Goal: Task Accomplishment & Management: Manage account settings

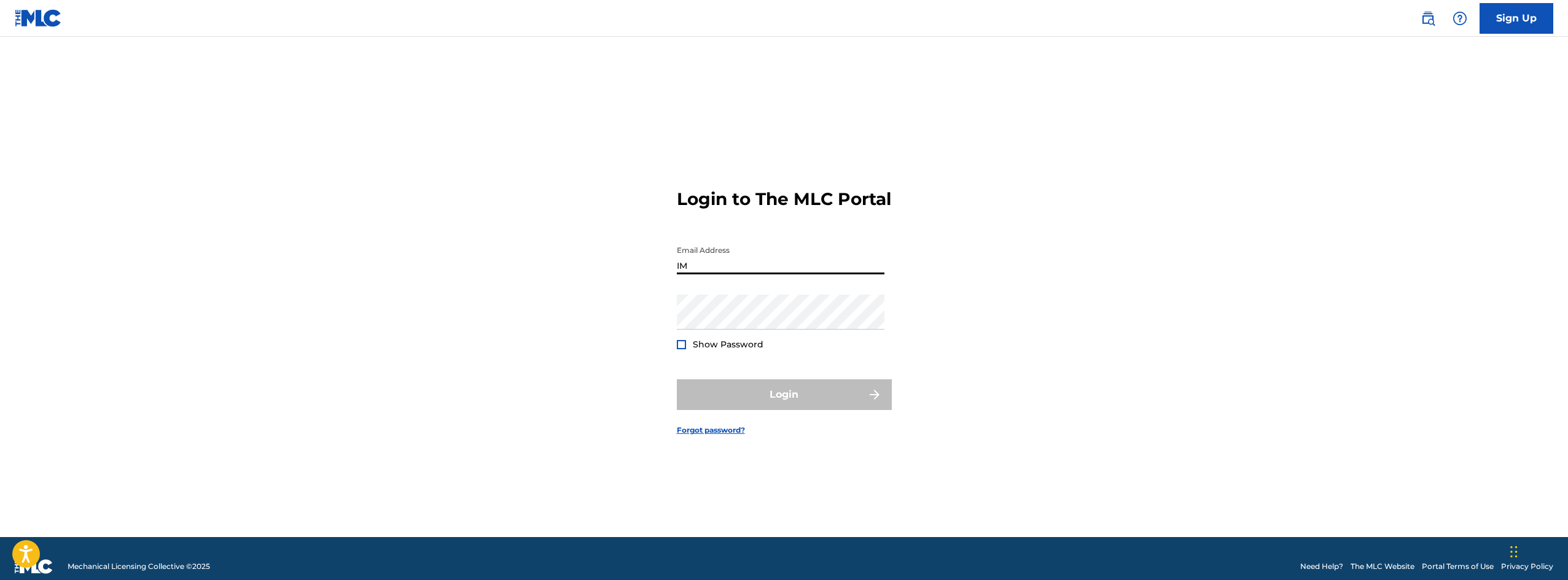
type input "[EMAIL_ADDRESS][DOMAIN_NAME]"
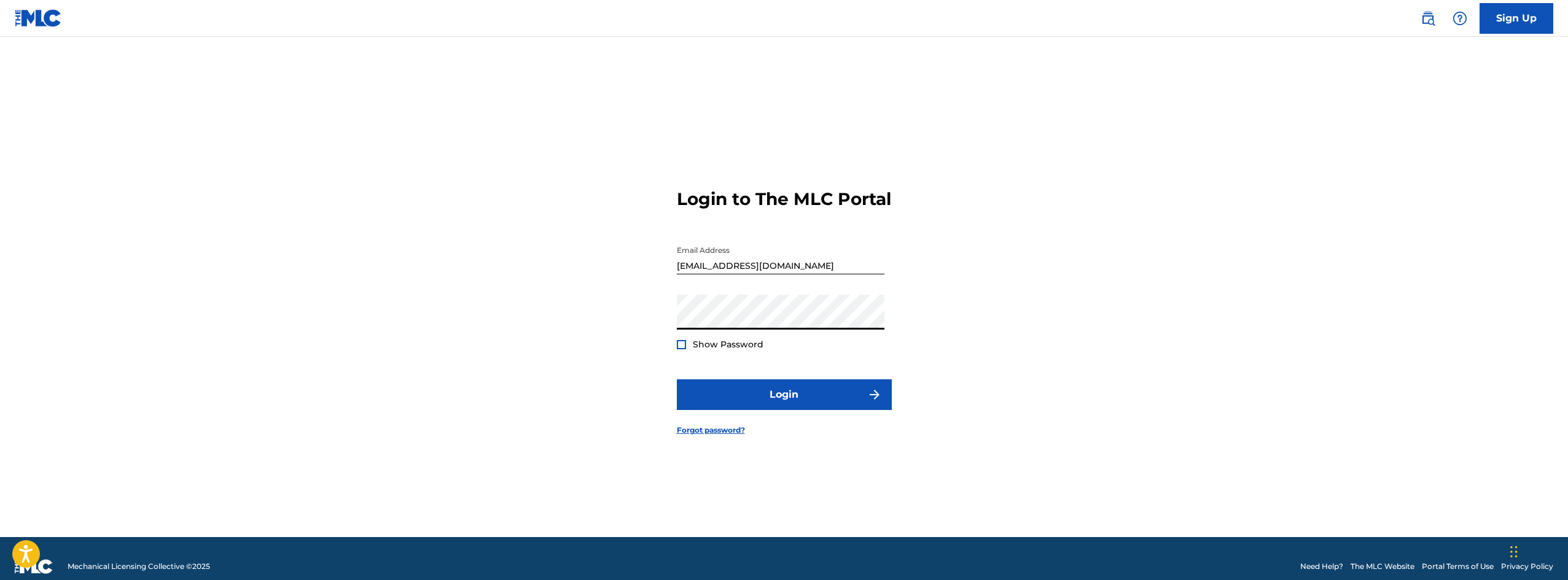
click at [818, 423] on form "Login to The MLC Portal Email Address [EMAIL_ADDRESS][DOMAIN_NAME] Password Sho…" at bounding box center [784, 302] width 215 height 470
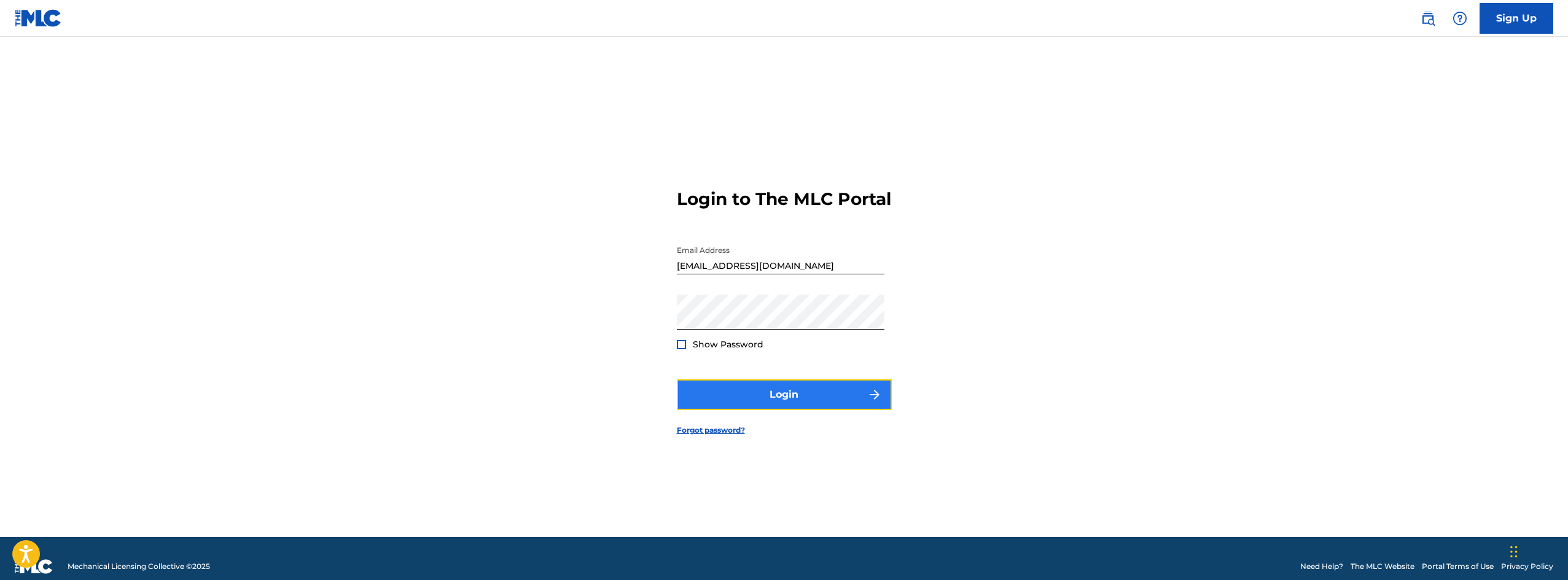
click at [840, 410] on button "Login" at bounding box center [784, 394] width 215 height 31
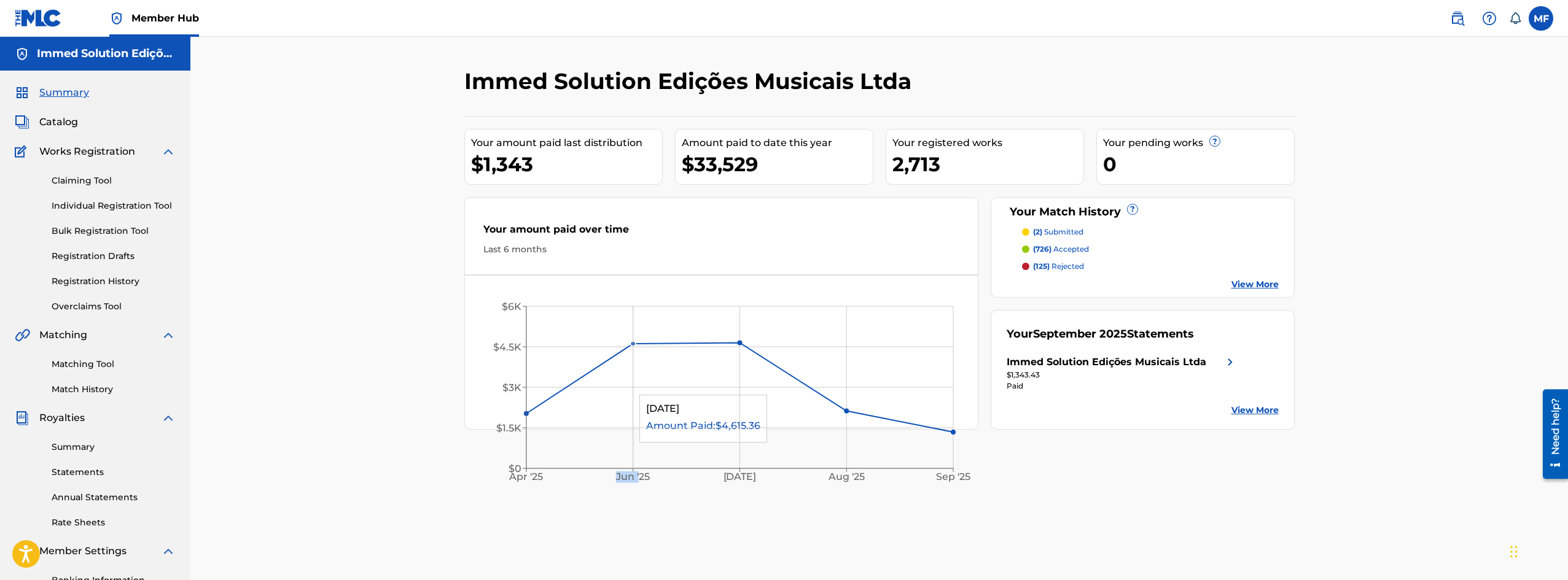
drag, startPoint x: 635, startPoint y: 449, endPoint x: 641, endPoint y: 457, distance: 10.0
click at [641, 457] on icon "[DATE] Jun '[DATE] Aug '[DATE] $0 $1.5K $3K $4.5K $6K" at bounding box center [722, 390] width 513 height 205
click at [643, 501] on div "Immed Solution Edições Musicais Ltda Your amount paid last distribution $1,343 …" at bounding box center [879, 385] width 860 height 635
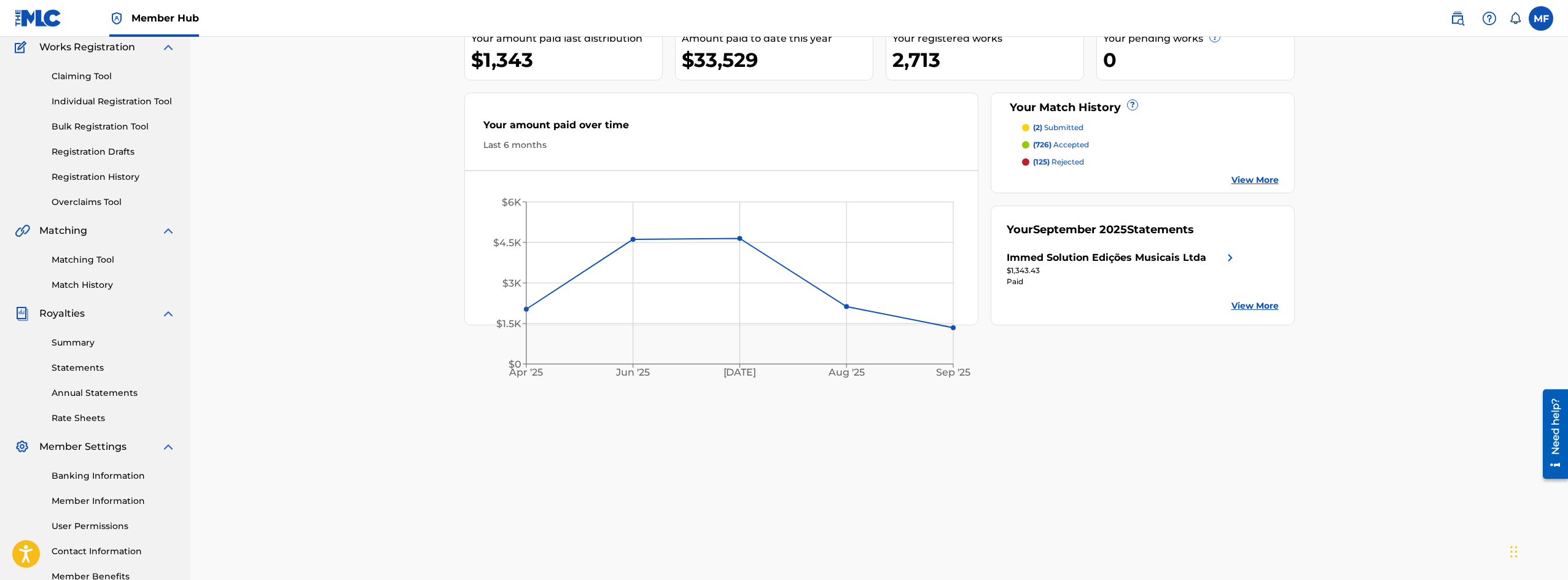
scroll to position [123, 0]
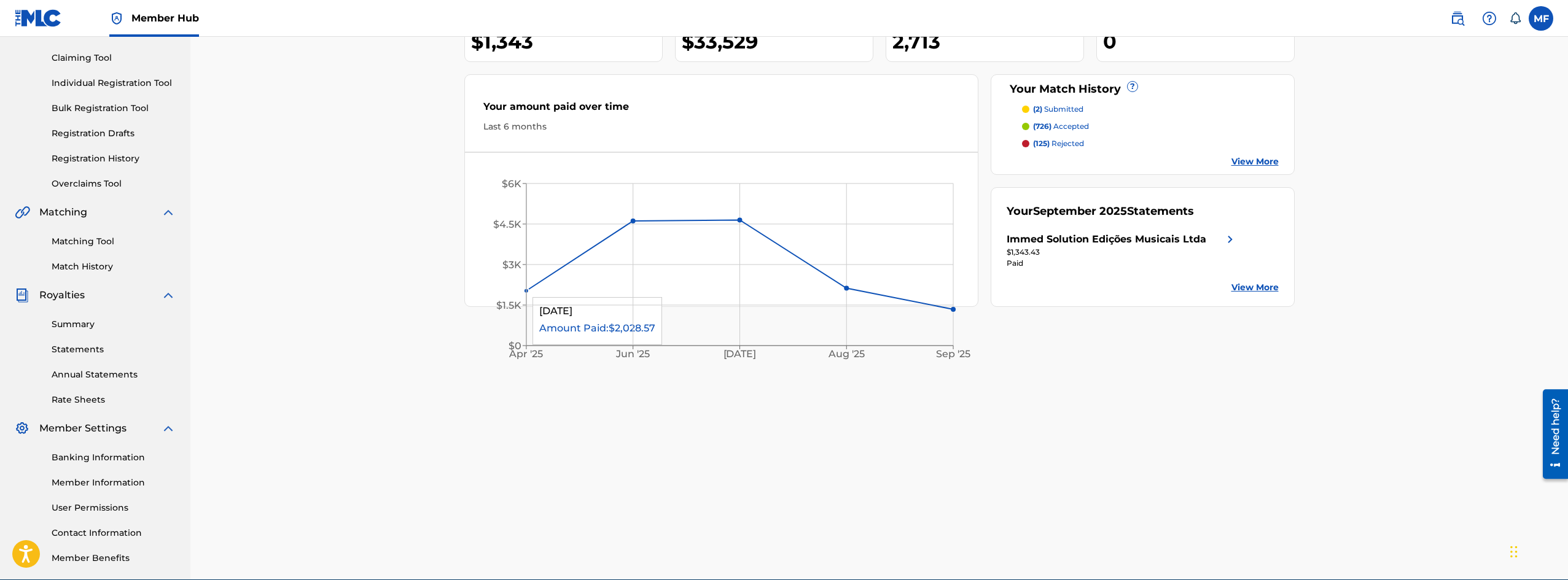
drag, startPoint x: 526, startPoint y: 292, endPoint x: 435, endPoint y: 296, distance: 91.1
click at [432, 296] on div "Immed Solution Edições Musicais Ltda Your amount paid last distribution $1,343 …" at bounding box center [879, 247] width 1378 height 666
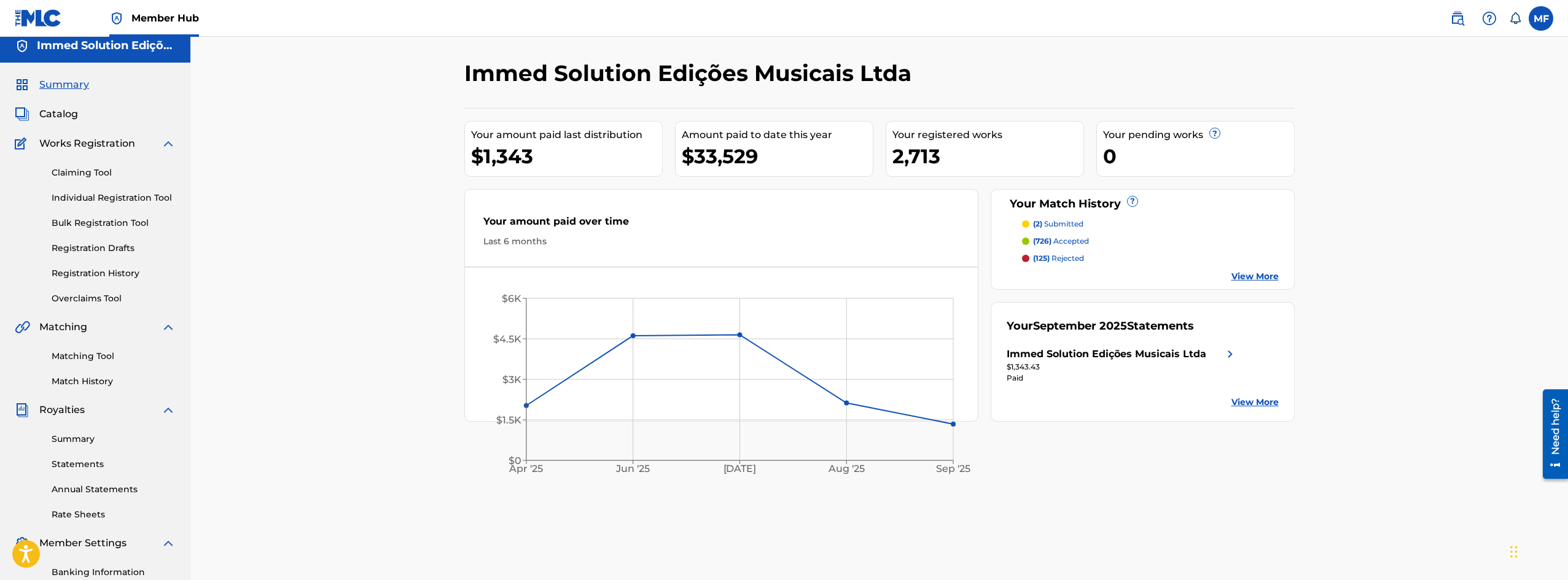
scroll to position [0, 0]
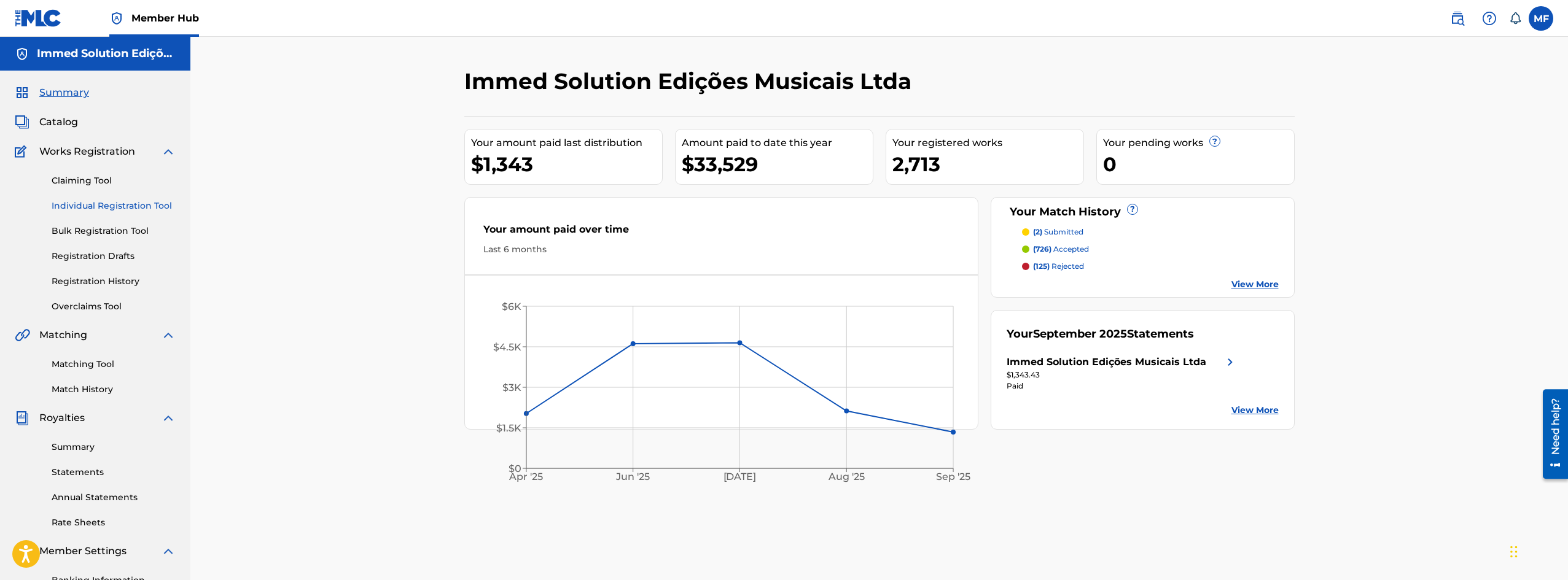
click at [107, 212] on link "Individual Registration Tool" at bounding box center [113, 206] width 124 height 13
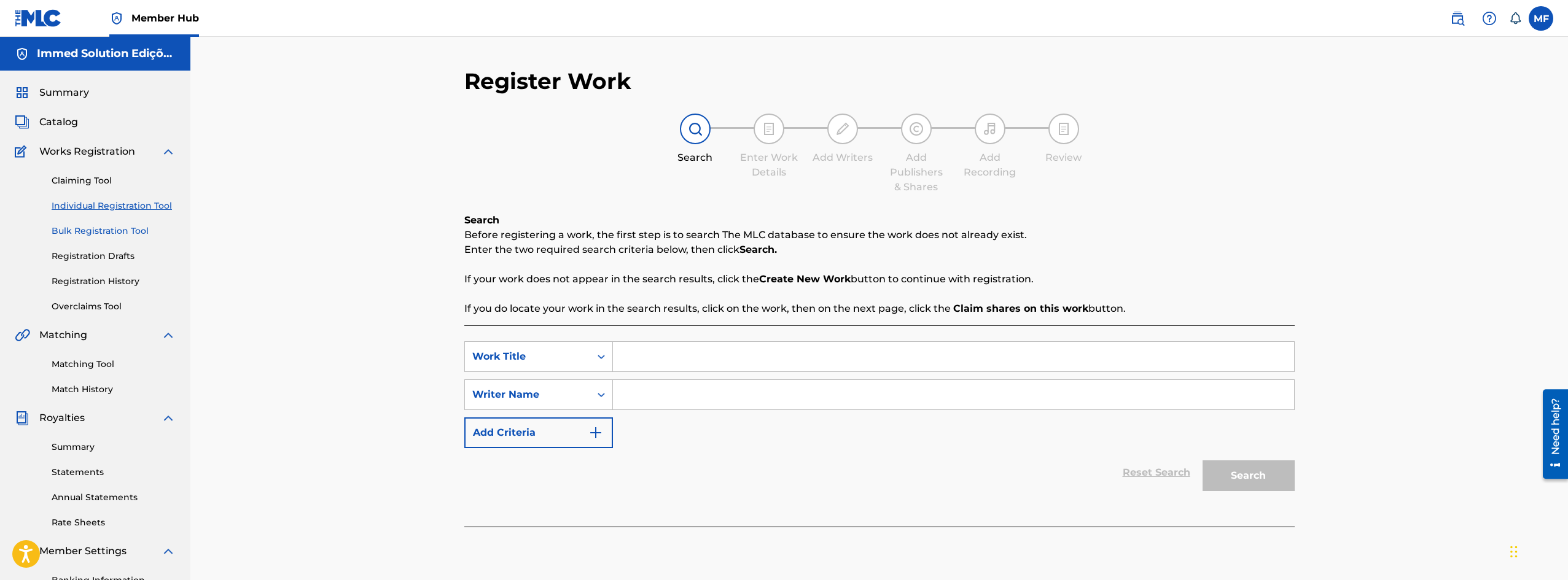
click at [110, 230] on link "Bulk Registration Tool" at bounding box center [113, 231] width 124 height 13
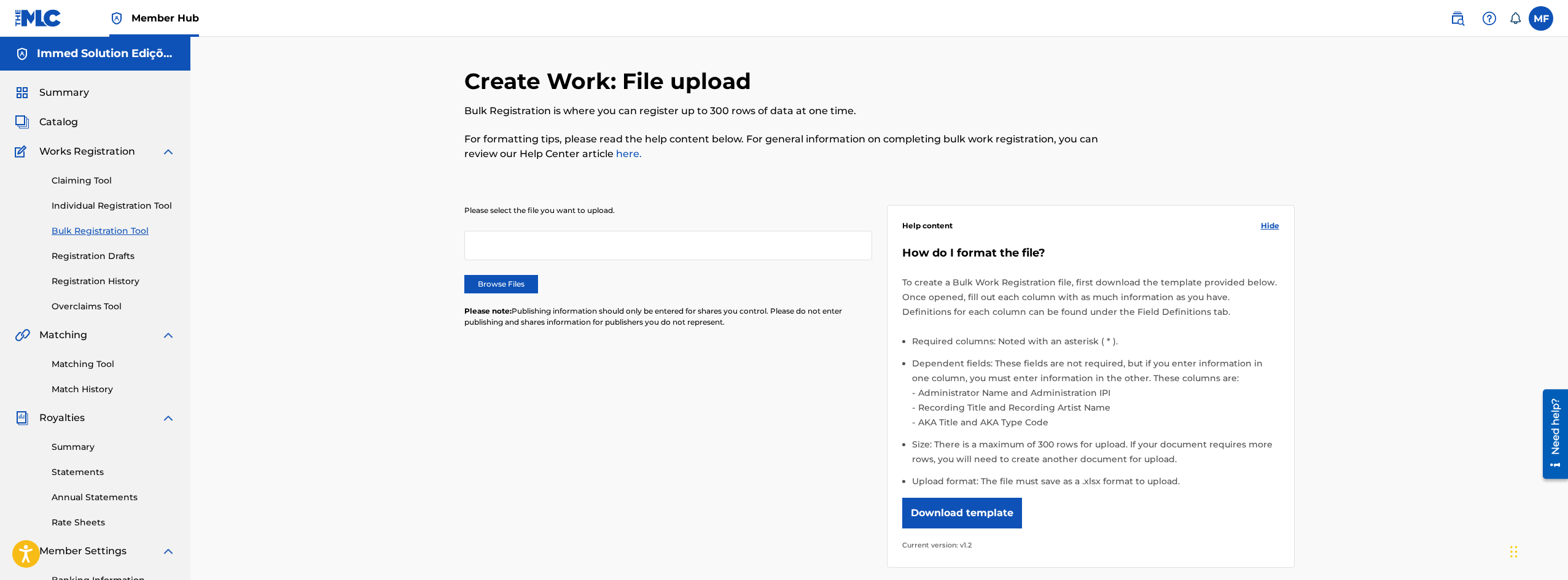
click at [112, 264] on div "Claiming Tool Individual Registration Tool Bulk Registration Tool Registration …" at bounding box center [96, 236] width 161 height 154
click at [90, 476] on link "Statements" at bounding box center [113, 473] width 124 height 13
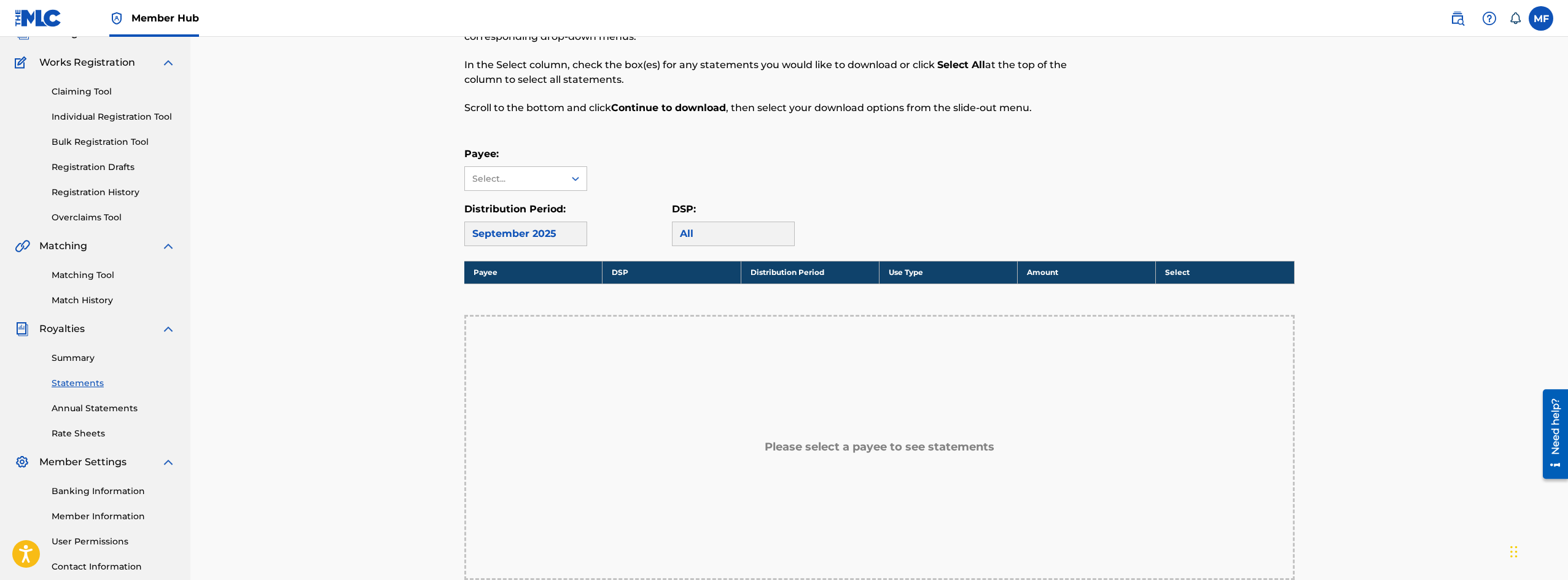
scroll to position [246, 0]
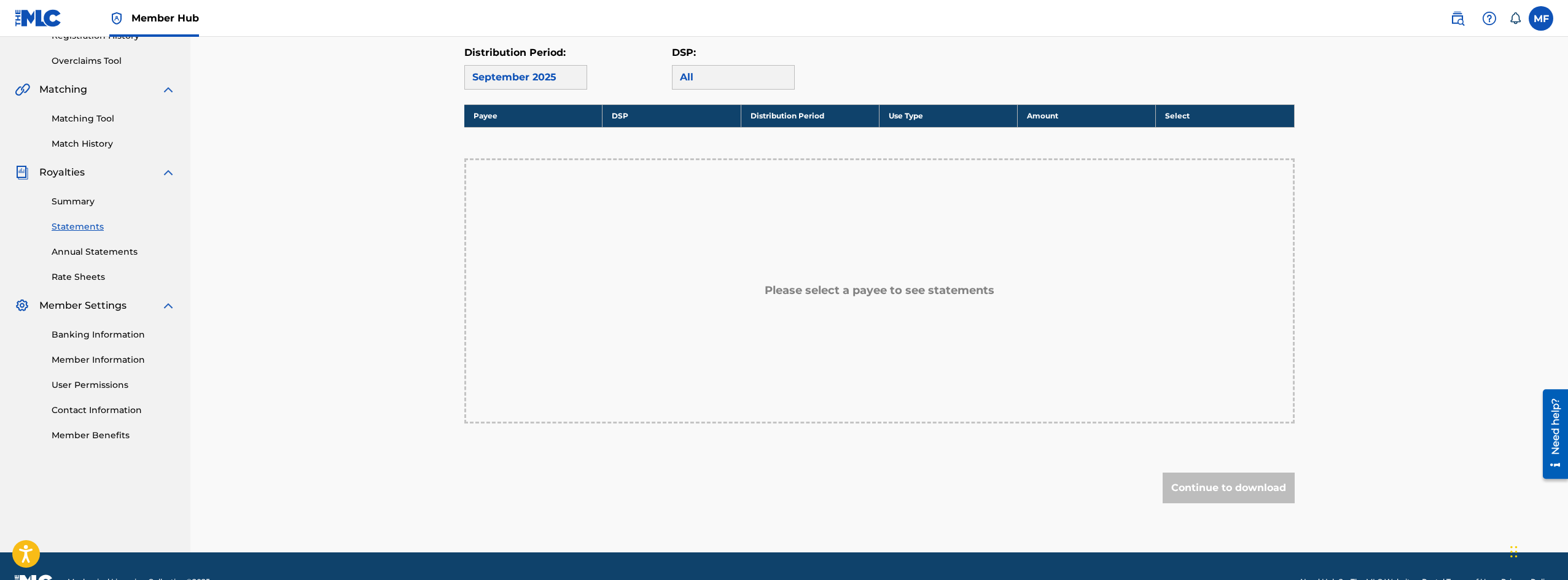
click at [565, 67] on div "September 2025" at bounding box center [526, 77] width 123 height 25
click at [569, 73] on div "September 2025" at bounding box center [526, 77] width 123 height 25
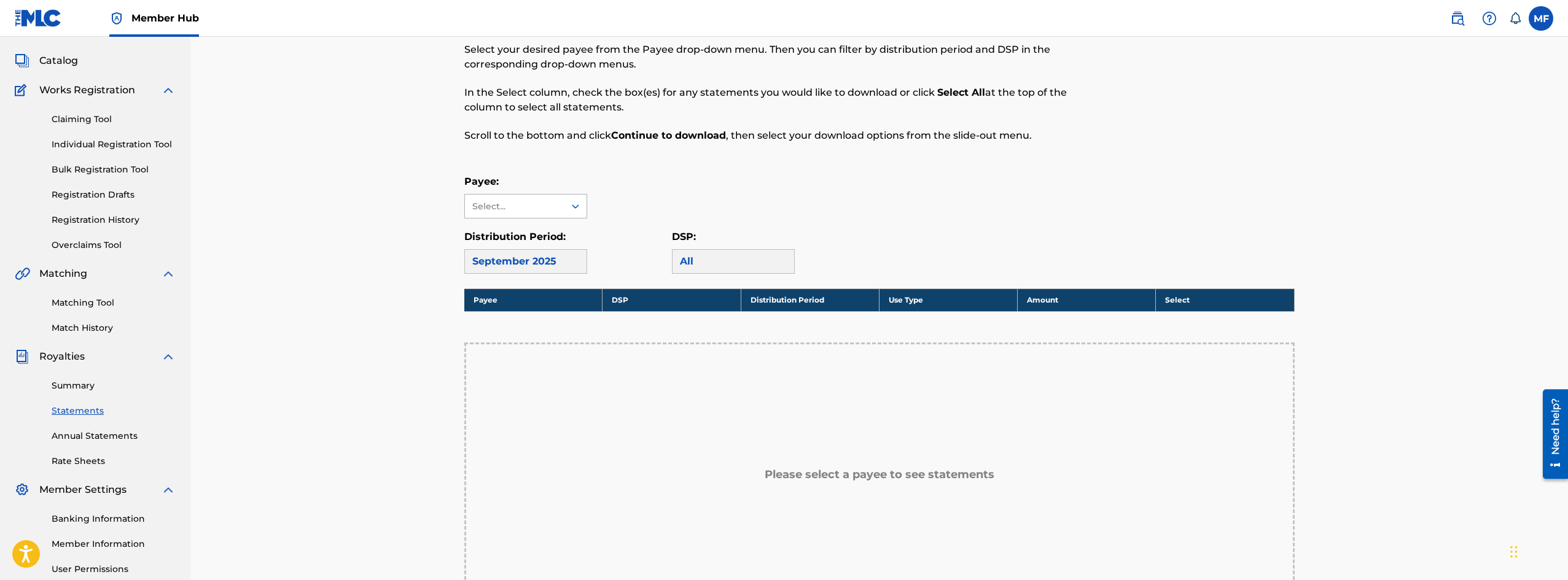
click at [552, 206] on div "Select..." at bounding box center [514, 207] width 84 height 13
click at [537, 262] on div "Immed Solution Edições Musicais Ltda" at bounding box center [526, 249] width 122 height 60
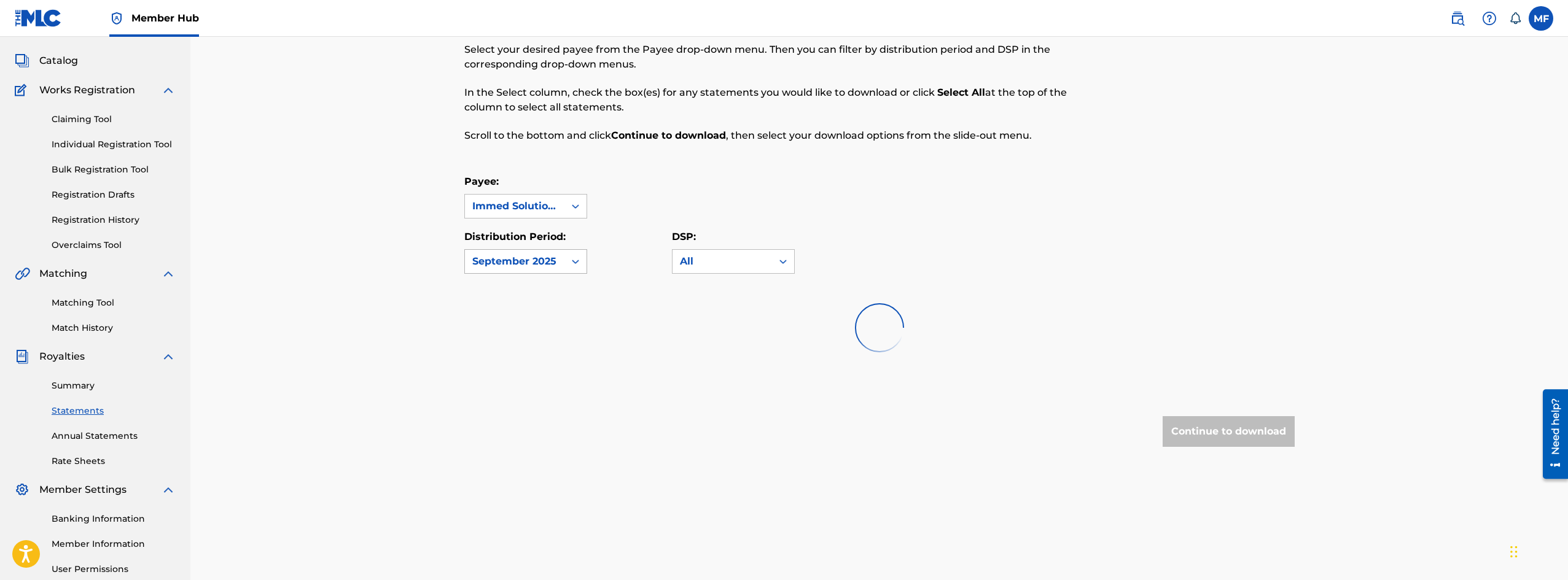
click at [546, 259] on div "September 2025" at bounding box center [515, 261] width 84 height 15
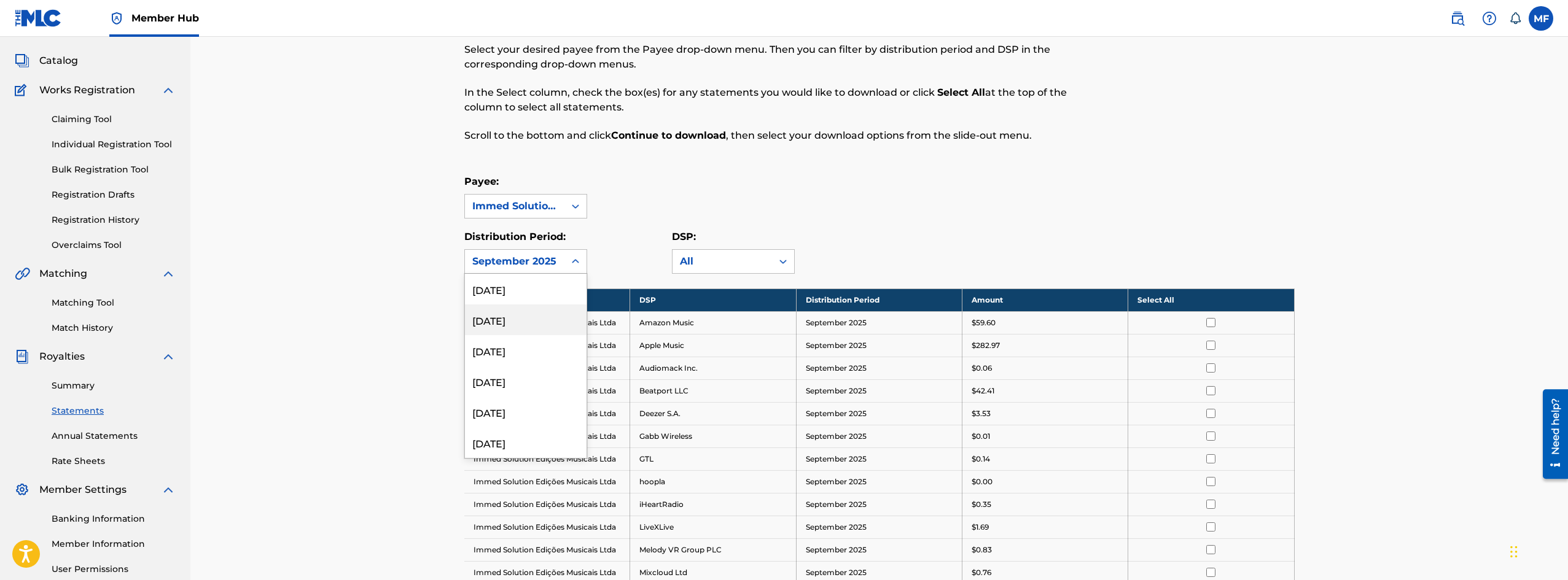
scroll to position [123, 0]
click at [535, 320] on div "[DATE]" at bounding box center [526, 320] width 122 height 31
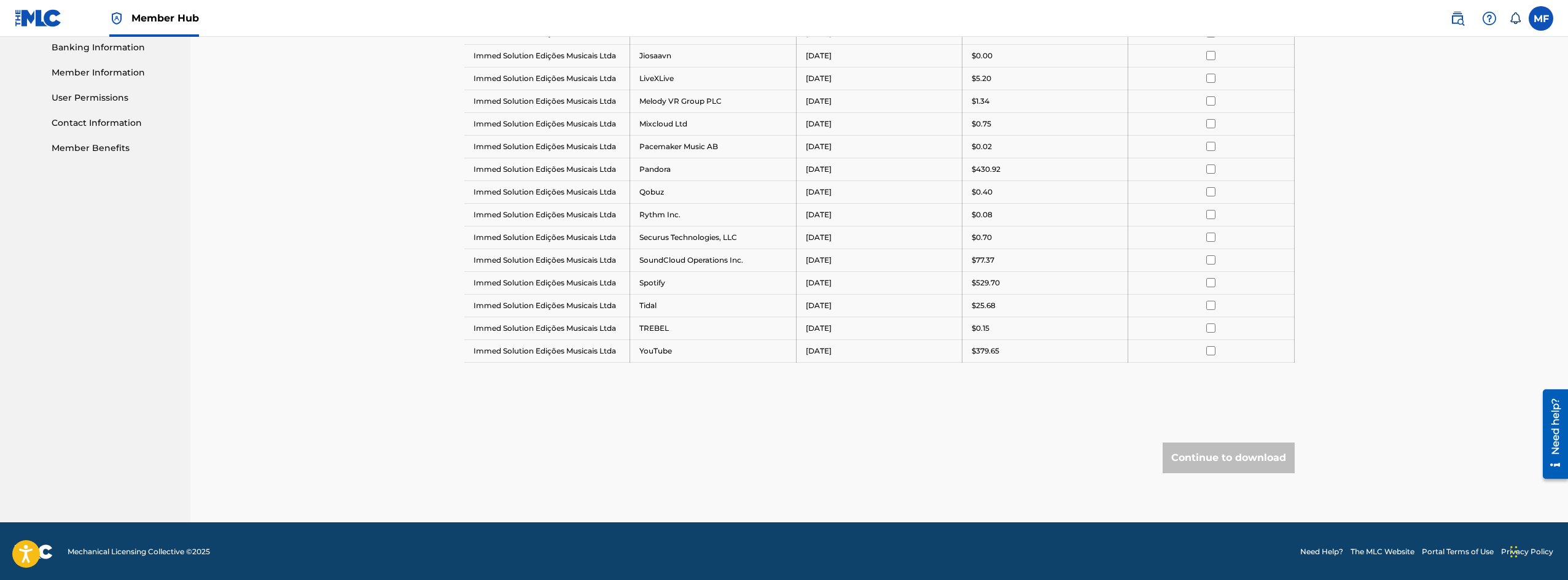
scroll to position [534, 0]
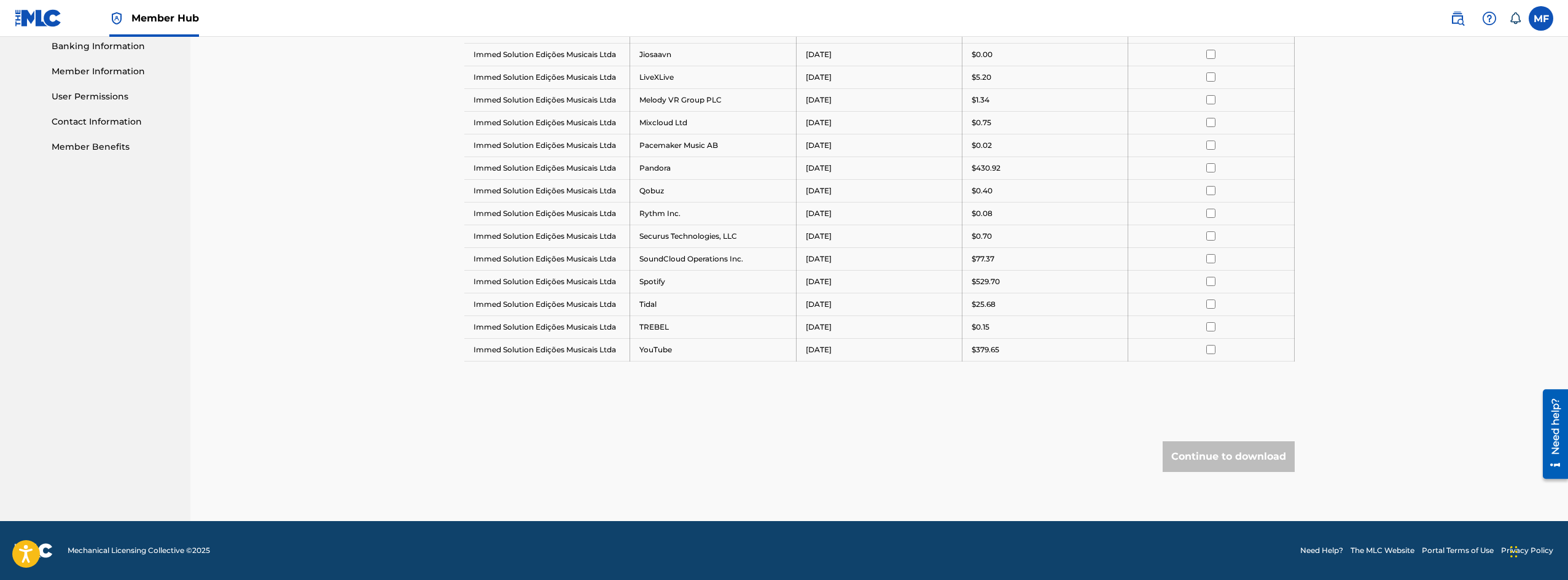
click at [1227, 349] on div at bounding box center [1211, 349] width 147 height 9
click at [1216, 312] on td at bounding box center [1211, 304] width 166 height 23
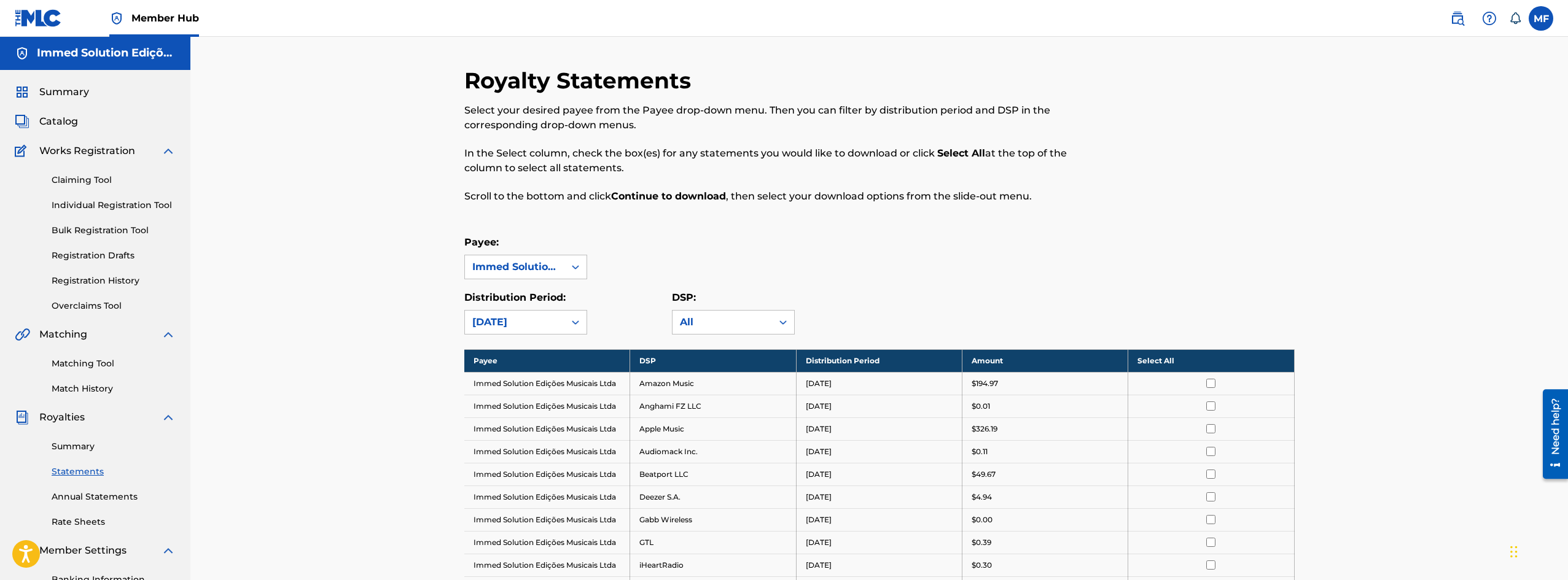
scroll to position [0, 0]
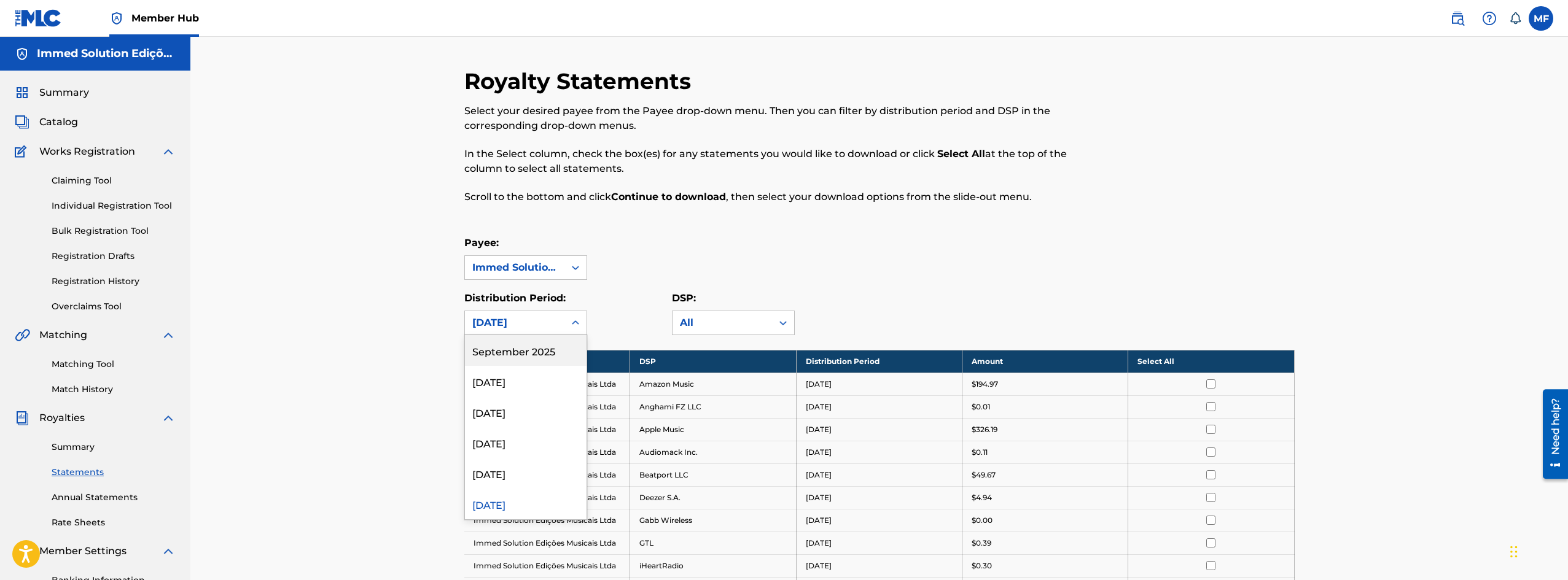
click at [522, 320] on div "[DATE]" at bounding box center [515, 323] width 84 height 15
click at [543, 478] on div "[DATE]" at bounding box center [526, 473] width 122 height 31
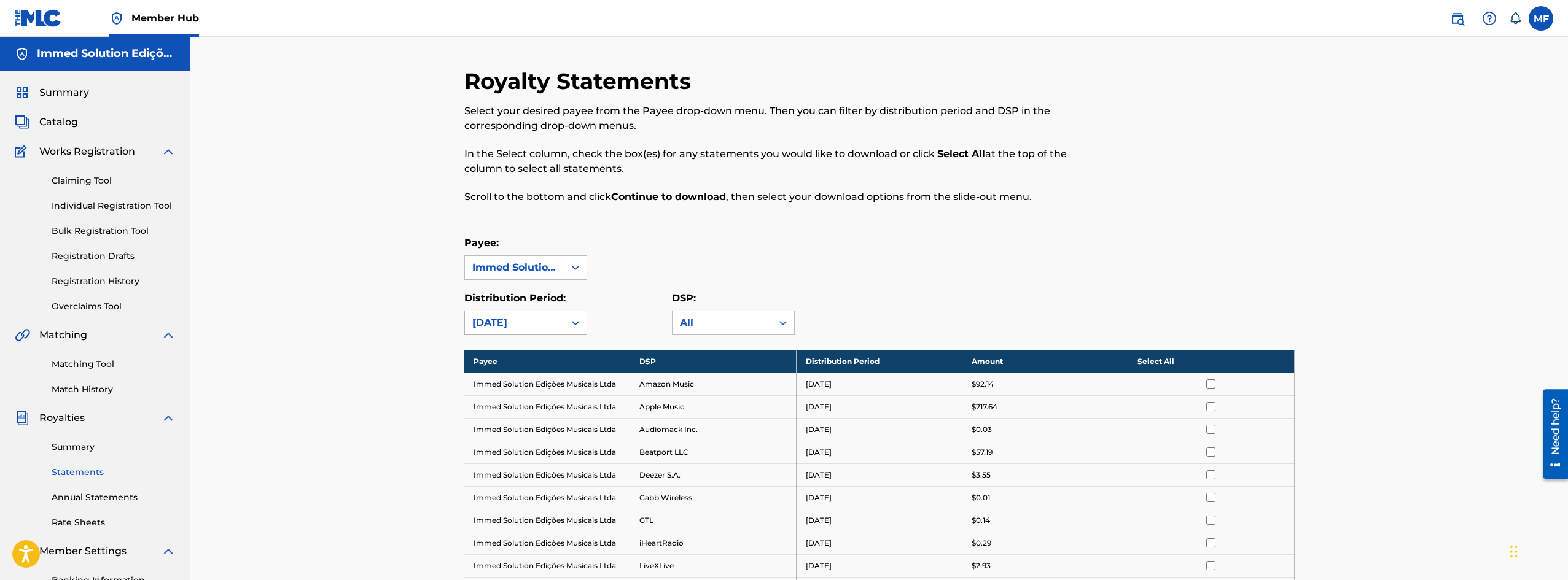
click at [552, 325] on div "[DATE]" at bounding box center [515, 323] width 84 height 15
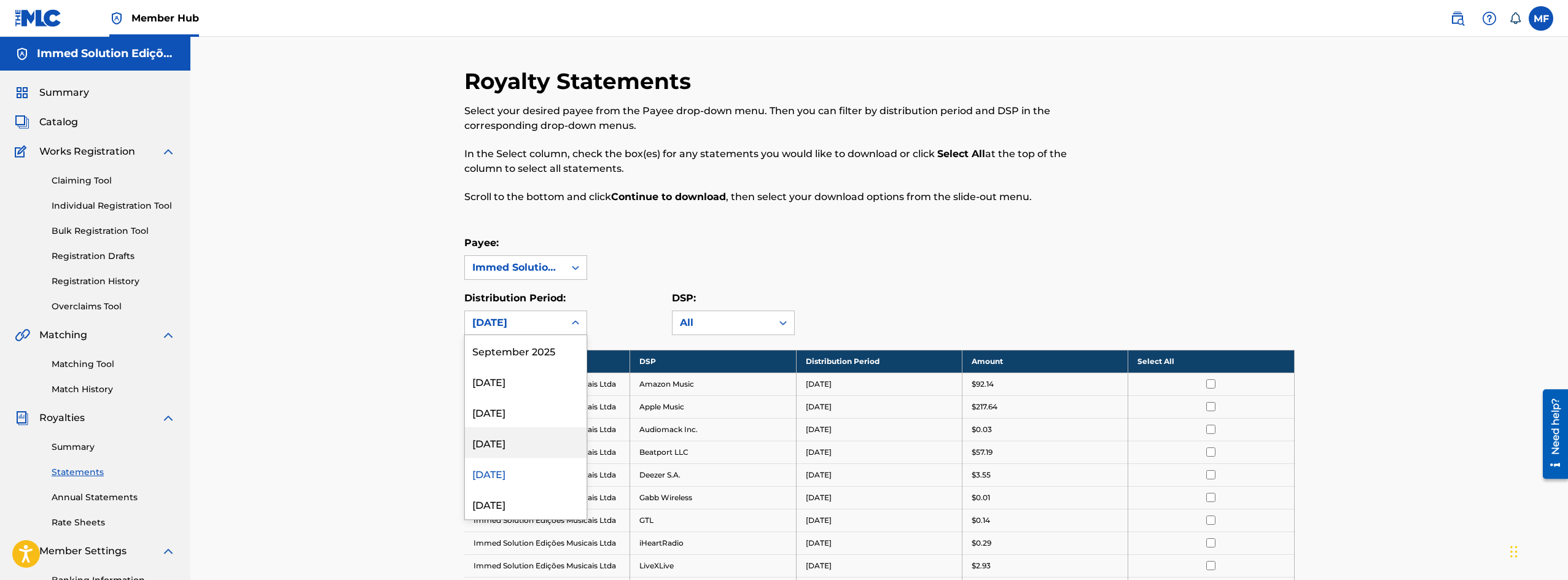
click at [523, 433] on div "[DATE]" at bounding box center [526, 442] width 122 height 31
